Goal: Task Accomplishment & Management: Use online tool/utility

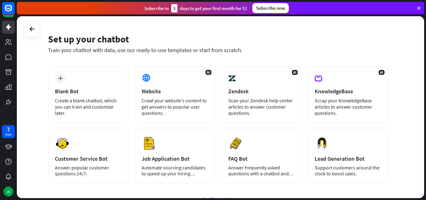
scroll to position [31, 0]
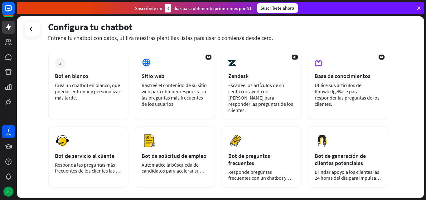
click at [303, 36] on div "Entrena tu chatbot con datos, utiliza nuestras plantillas listas para usar o co…" at bounding box center [218, 37] width 340 height 7
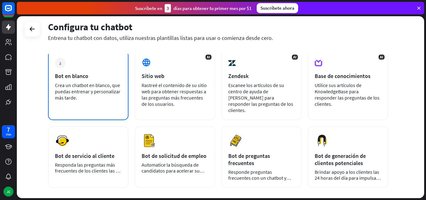
click at [121, 82] on div "Crea un chatbot en blanco, que puedas entrenar y personalizar más tarde." at bounding box center [88, 91] width 67 height 19
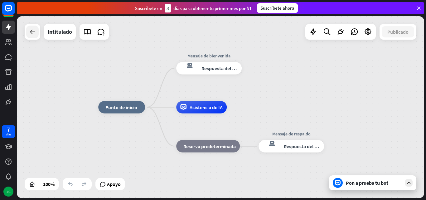
click at [34, 29] on icon at bounding box center [32, 31] width 7 height 7
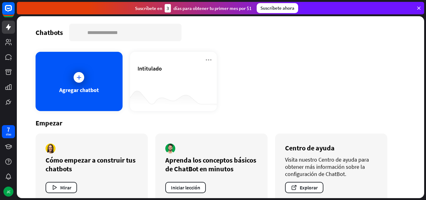
scroll to position [12, 0]
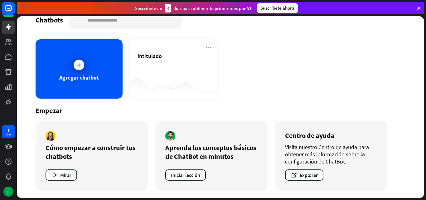
click at [73, 62] on div at bounding box center [79, 65] width 16 height 16
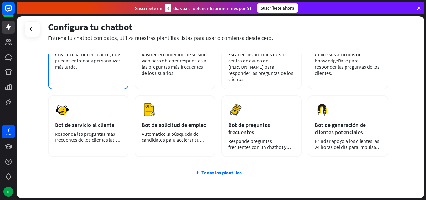
scroll to position [62, 0]
click at [103, 132] on font "Responda las preguntas más frecuentes de los clientes las 24 horas del día, los…" at bounding box center [88, 142] width 66 height 24
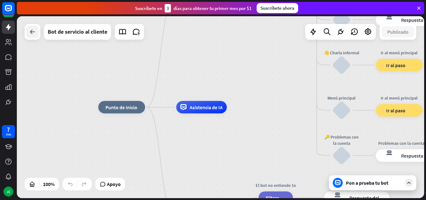
click at [36, 31] on icon at bounding box center [32, 31] width 7 height 7
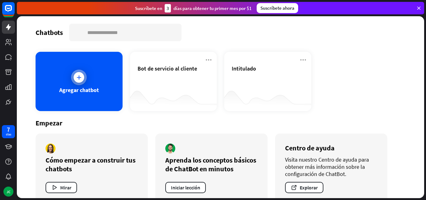
click at [74, 74] on div at bounding box center [79, 77] width 11 height 11
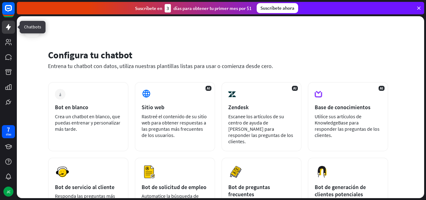
click at [5, 29] on icon at bounding box center [8, 26] width 7 height 7
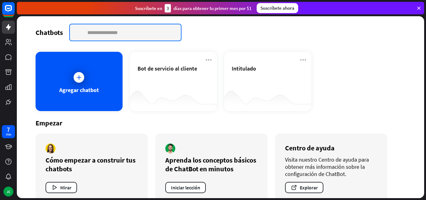
click at [149, 37] on input "text" at bounding box center [125, 32] width 111 height 16
type input "*"
type input "**********"
